Goal: Task Accomplishment & Management: Manage account settings

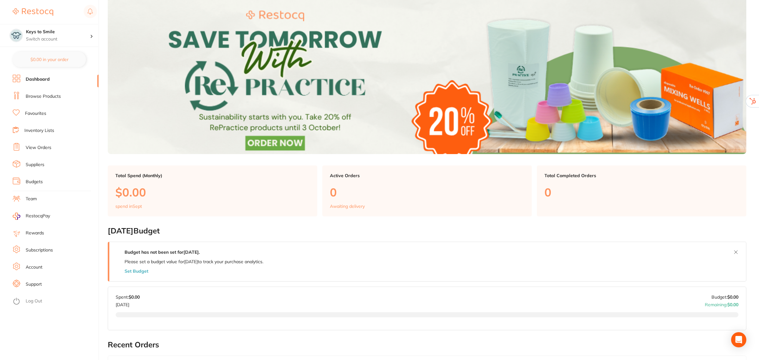
scroll to position [40, 0]
click at [46, 247] on link "Subscriptions" at bounding box center [39, 250] width 27 height 6
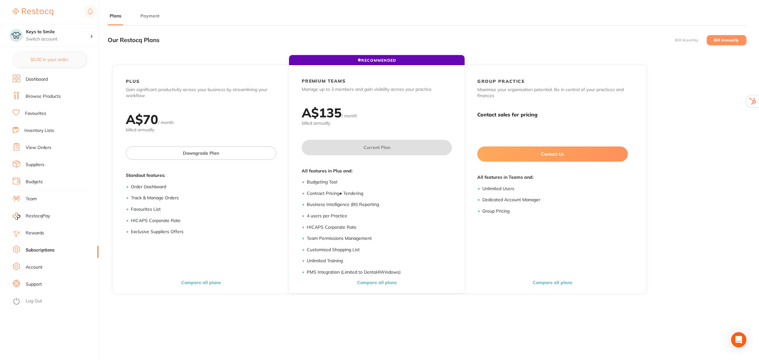
click at [146, 15] on button "Payment" at bounding box center [149, 16] width 23 height 6
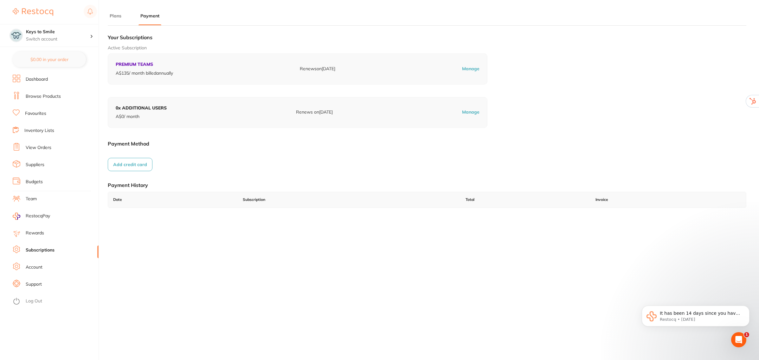
click at [33, 302] on link "Log Out" at bounding box center [34, 301] width 16 height 6
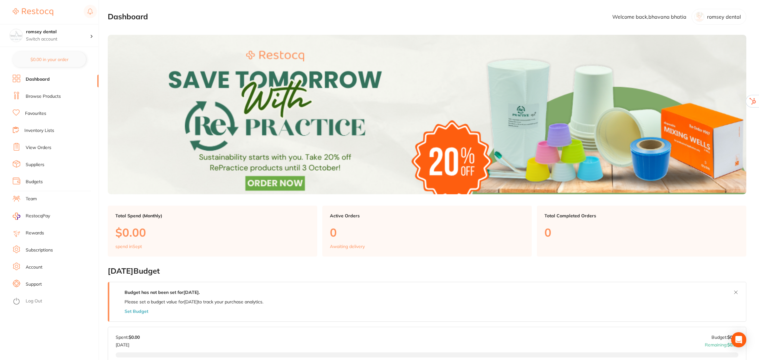
click at [40, 248] on link "Subscriptions" at bounding box center [39, 250] width 27 height 6
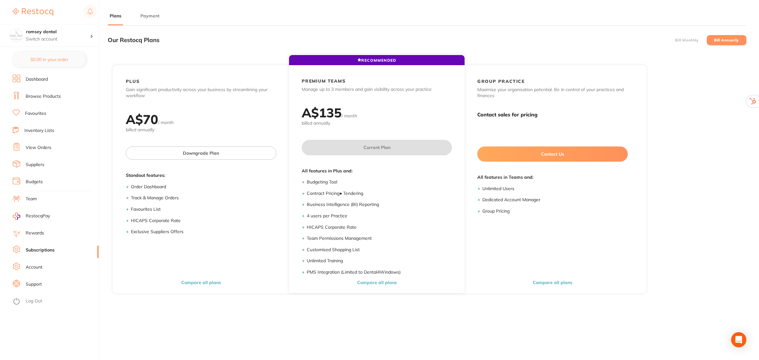
click at [148, 16] on button "Payment" at bounding box center [149, 16] width 23 height 6
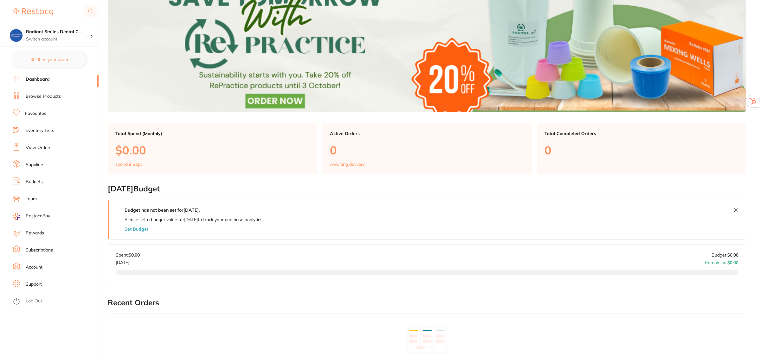
scroll to position [40, 0]
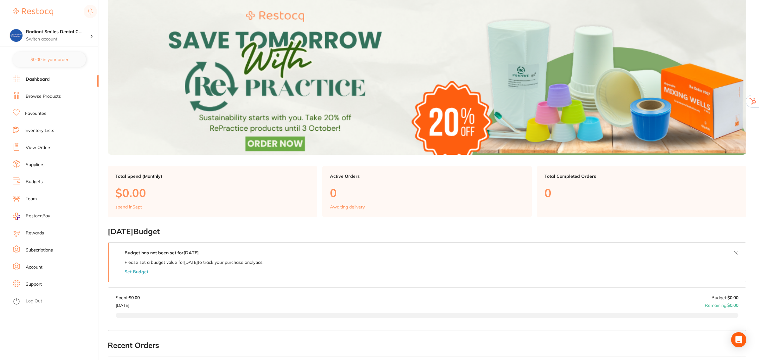
click at [40, 249] on link "Subscriptions" at bounding box center [39, 250] width 27 height 6
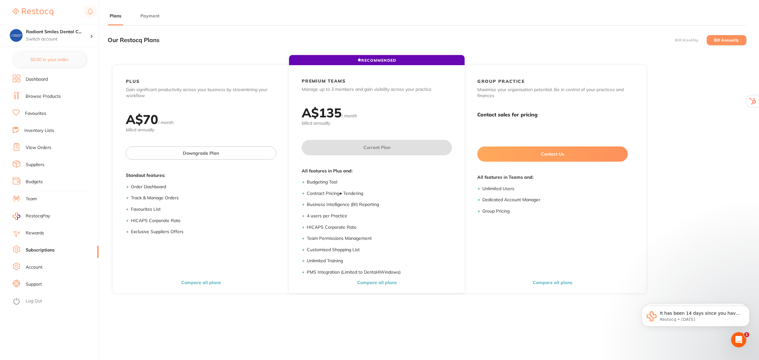
drag, startPoint x: 140, startPoint y: 9, endPoint x: 145, endPoint y: 14, distance: 7.2
click at [140, 9] on main "Plans Payment Our Restocq Plans Bill Monthly Bill Annually RECOMMENDED PLUS Gai…" at bounding box center [433, 223] width 651 height 446
click at [145, 14] on button "Payment" at bounding box center [149, 16] width 23 height 6
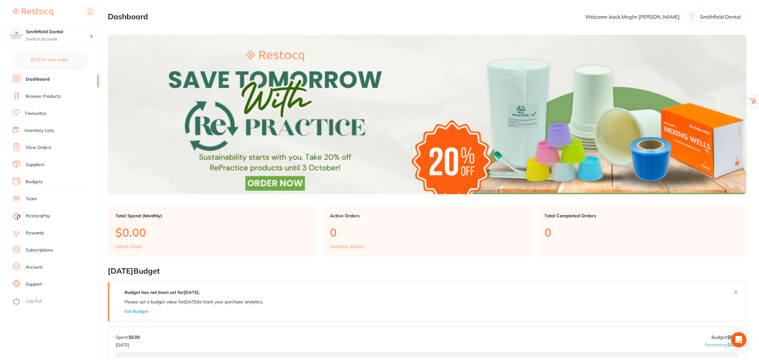
click at [44, 251] on link "Subscriptions" at bounding box center [39, 250] width 27 height 6
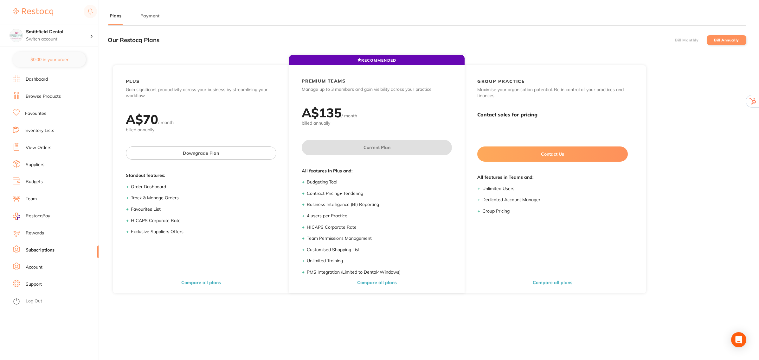
click at [151, 10] on main "Plans Payment Our Restocq Plans Bill Monthly Bill Annually RECOMMENDED PLUS Gai…" at bounding box center [433, 223] width 651 height 446
click at [153, 15] on button "Payment" at bounding box center [149, 16] width 23 height 6
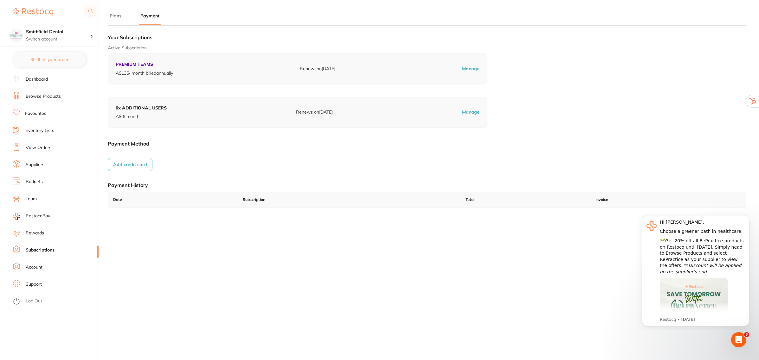
click at [39, 300] on link "Log Out" at bounding box center [34, 301] width 16 height 6
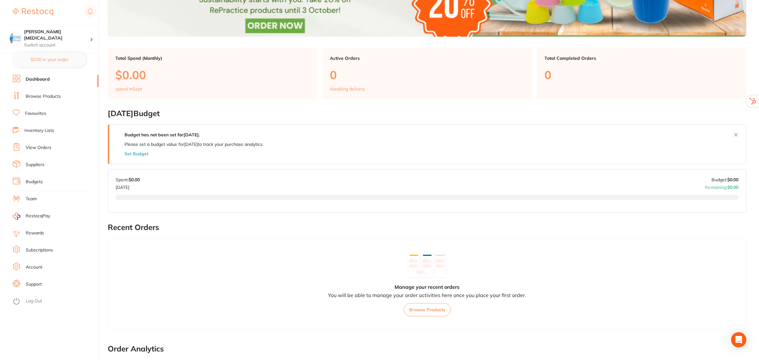
scroll to position [158, 0]
click at [45, 248] on link "Subscriptions" at bounding box center [39, 250] width 27 height 6
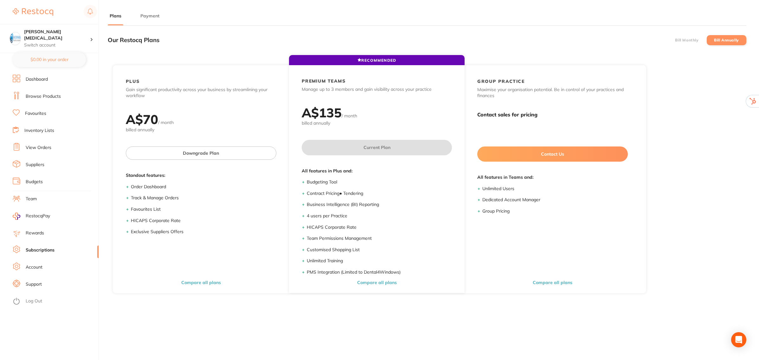
click at [147, 13] on button "Payment" at bounding box center [149, 16] width 23 height 6
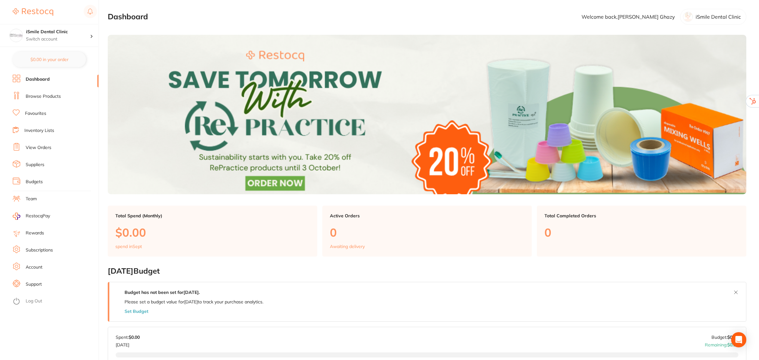
click at [39, 250] on link "Subscriptions" at bounding box center [39, 250] width 27 height 6
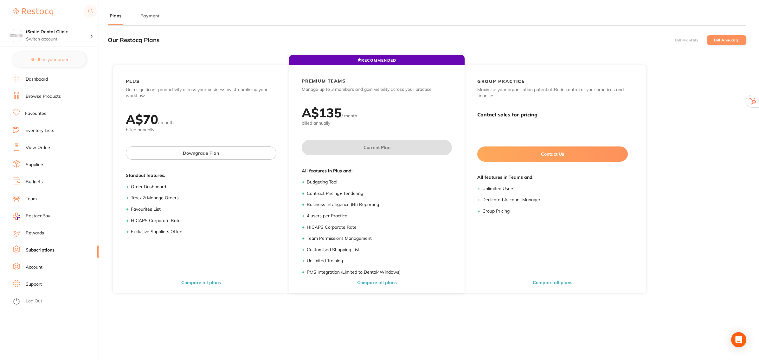
click at [151, 16] on button "Payment" at bounding box center [149, 16] width 23 height 6
